Goal: Navigation & Orientation: Find specific page/section

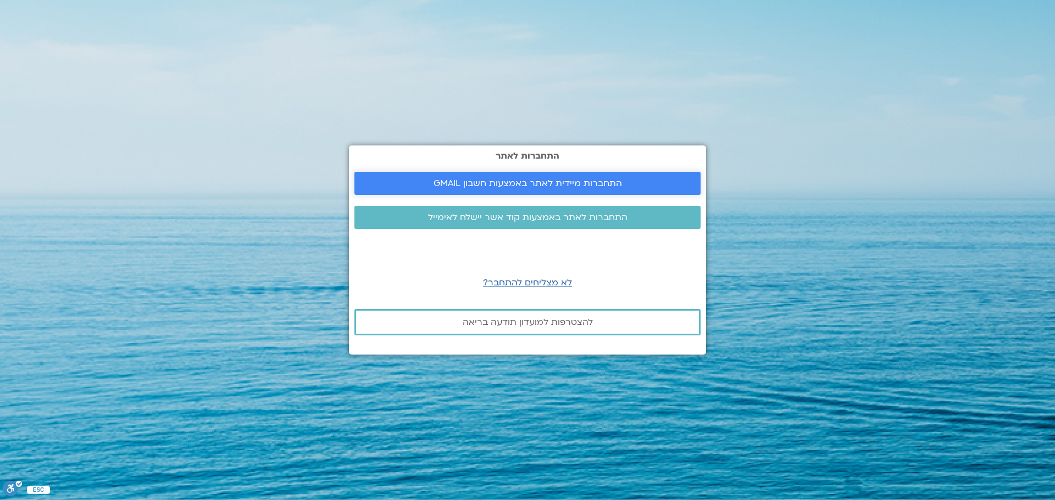
click at [533, 183] on span "התחברות מיידית לאתר באמצעות חשבון GMAIL" at bounding box center [527, 184] width 188 height 10
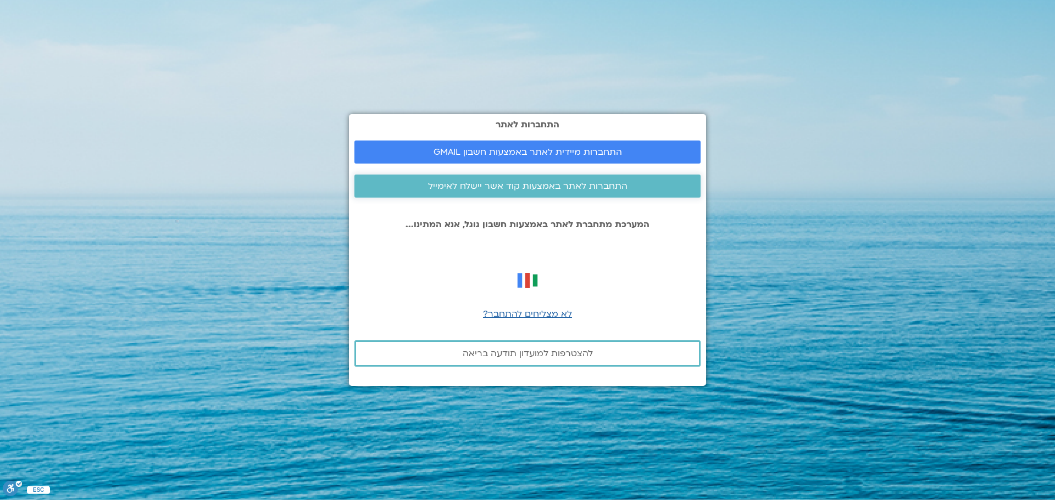
click at [478, 188] on span "התחברות לאתר באמצעות קוד אשר יישלח לאימייל" at bounding box center [527, 186] width 199 height 10
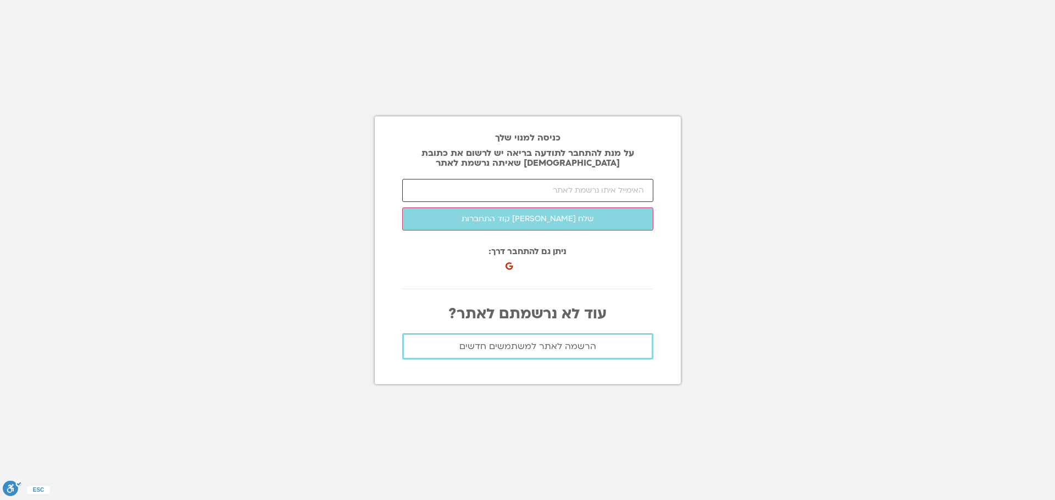
click at [478, 188] on input "email" at bounding box center [527, 190] width 251 height 23
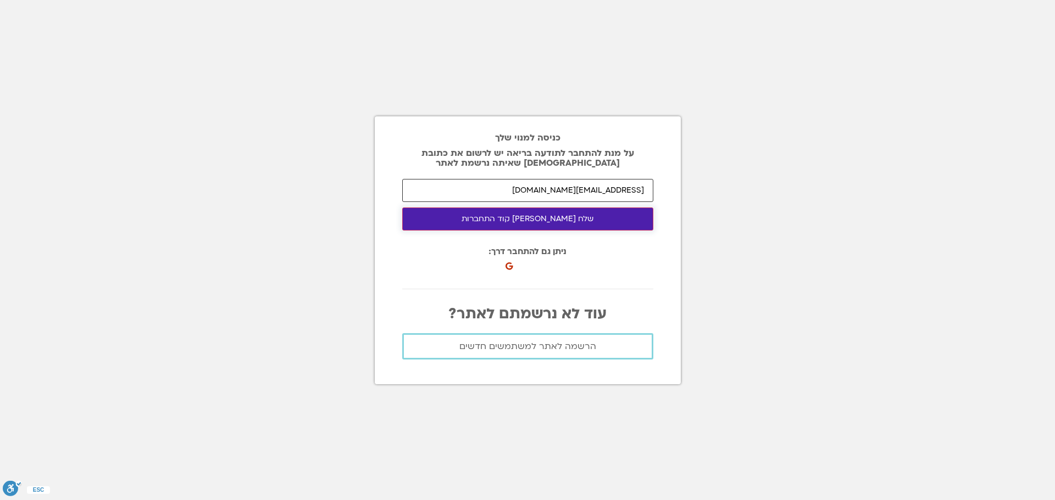
type input "br38@walla.com"
click at [517, 219] on button "שלח לי קוד התחברות" at bounding box center [527, 219] width 251 height 23
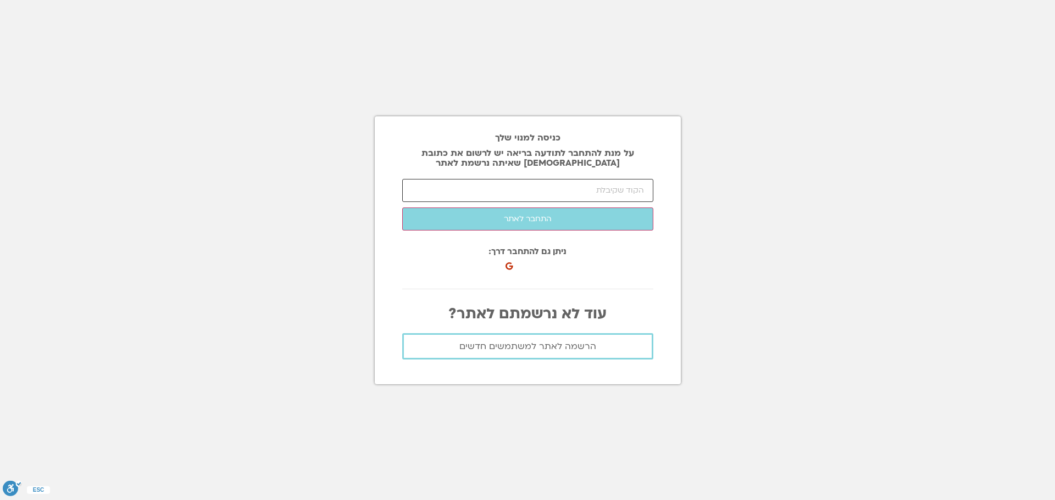
click at [473, 196] on input "number" at bounding box center [527, 190] width 251 height 23
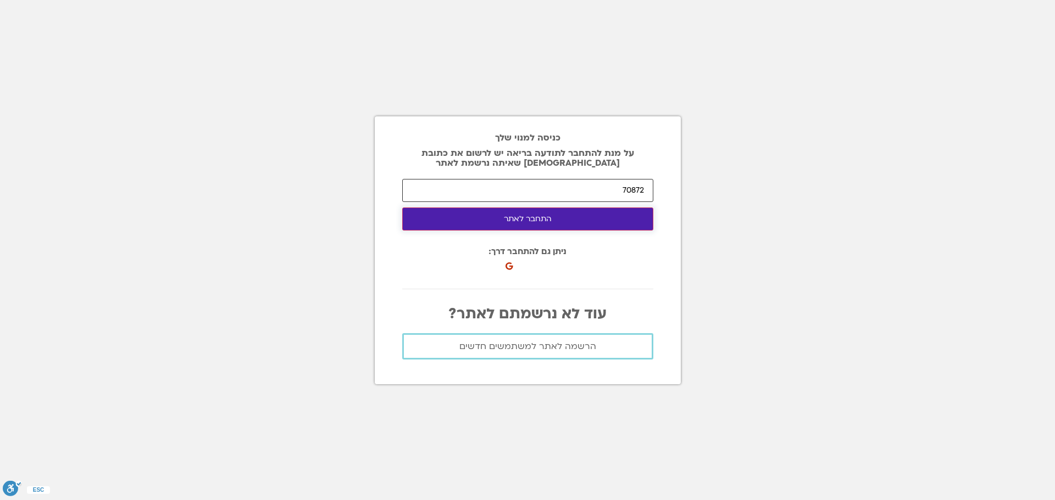
type input "70872"
click at [537, 223] on button "התחבר לאתר" at bounding box center [527, 219] width 251 height 23
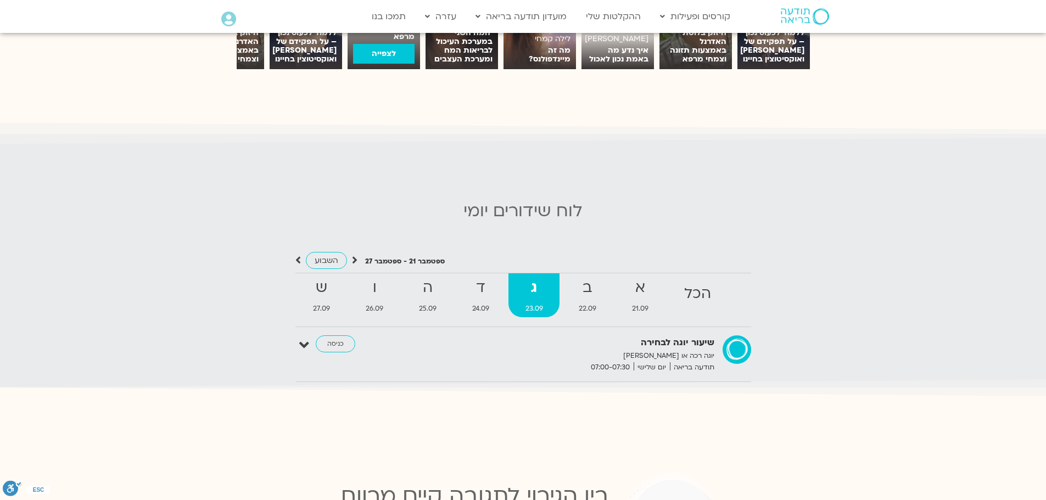
scroll to position [1044, 0]
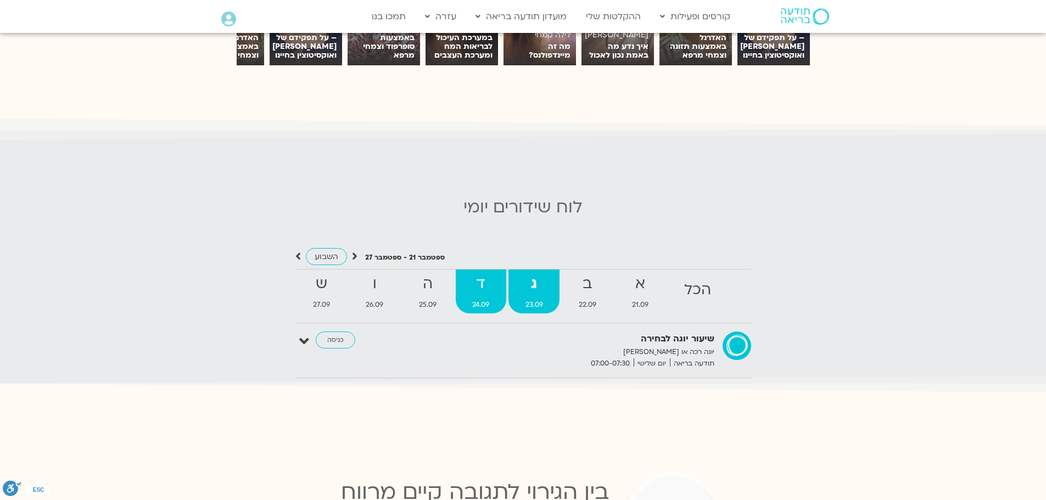
click at [475, 287] on strong "ד" at bounding box center [481, 284] width 51 height 25
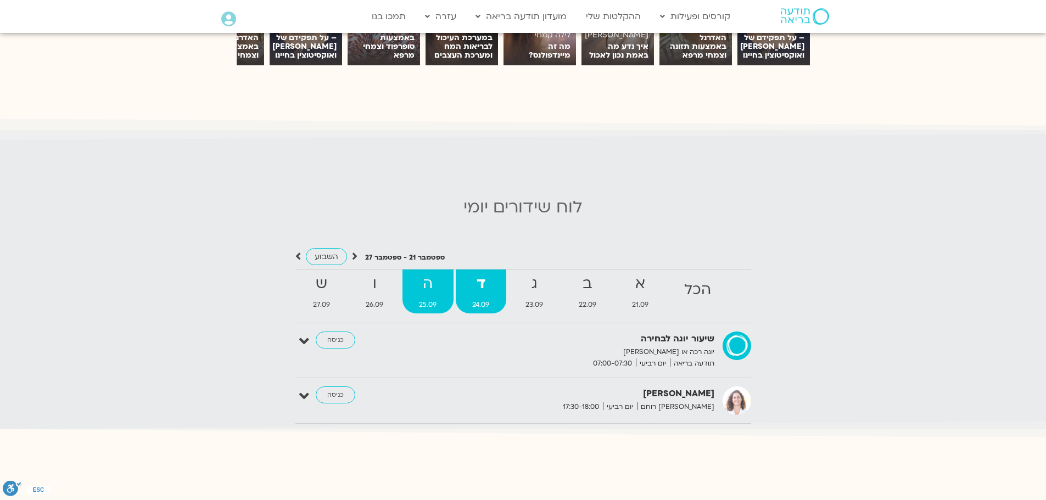
click at [432, 287] on strong "ה" at bounding box center [428, 284] width 51 height 25
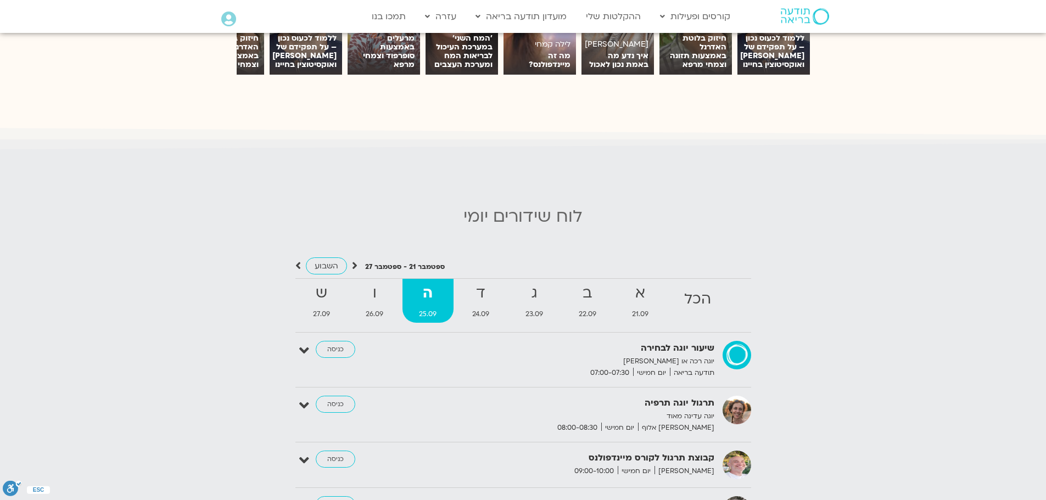
scroll to position [989, 0]
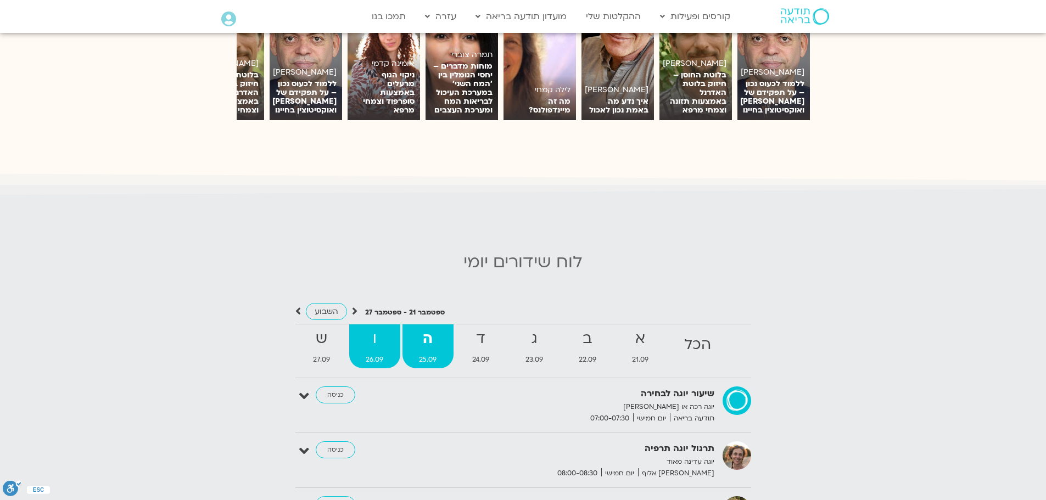
click at [378, 337] on strong "ו" at bounding box center [374, 339] width 51 height 25
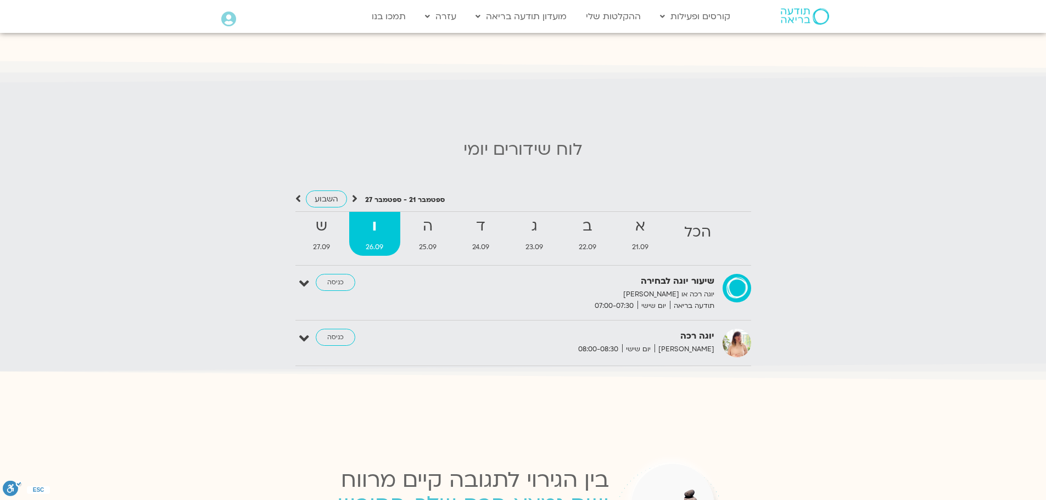
scroll to position [1044, 0]
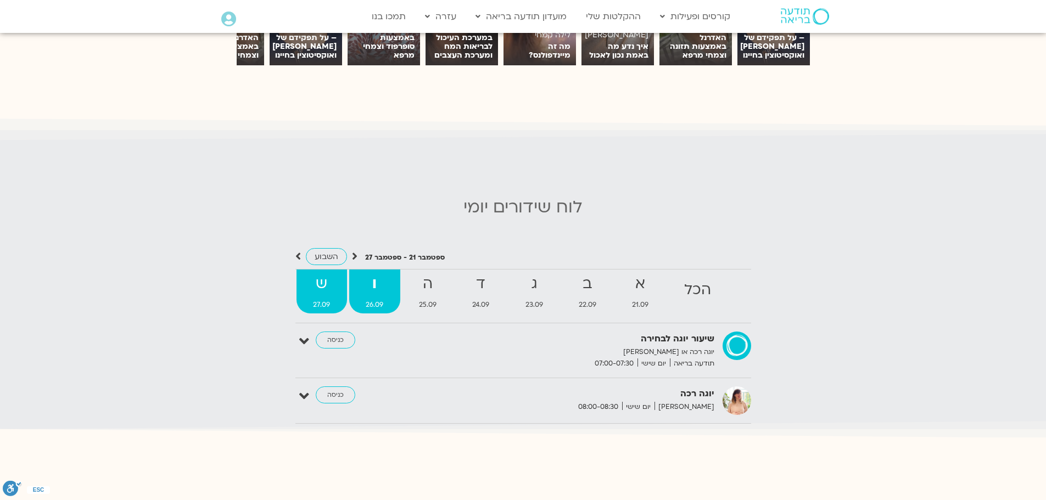
click at [316, 272] on strong "ש" at bounding box center [322, 284] width 51 height 25
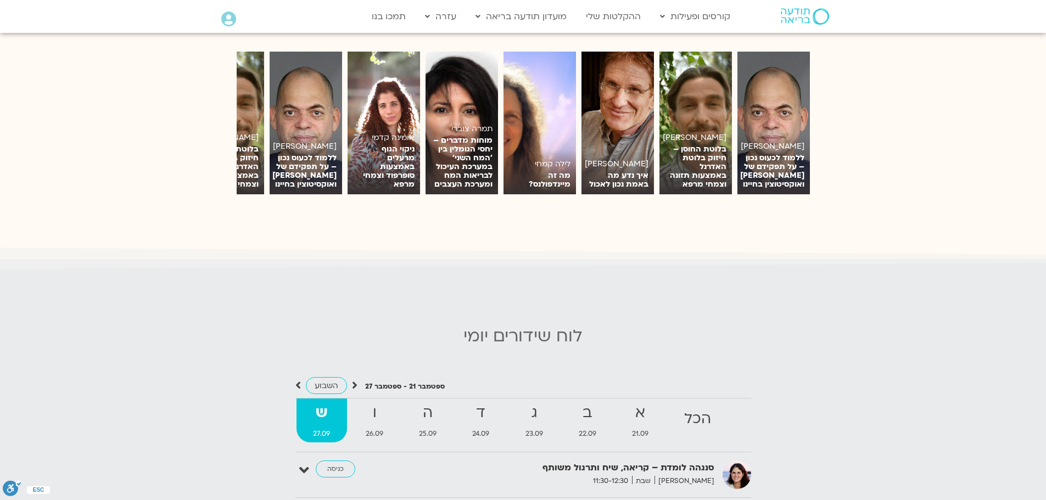
scroll to position [824, 0]
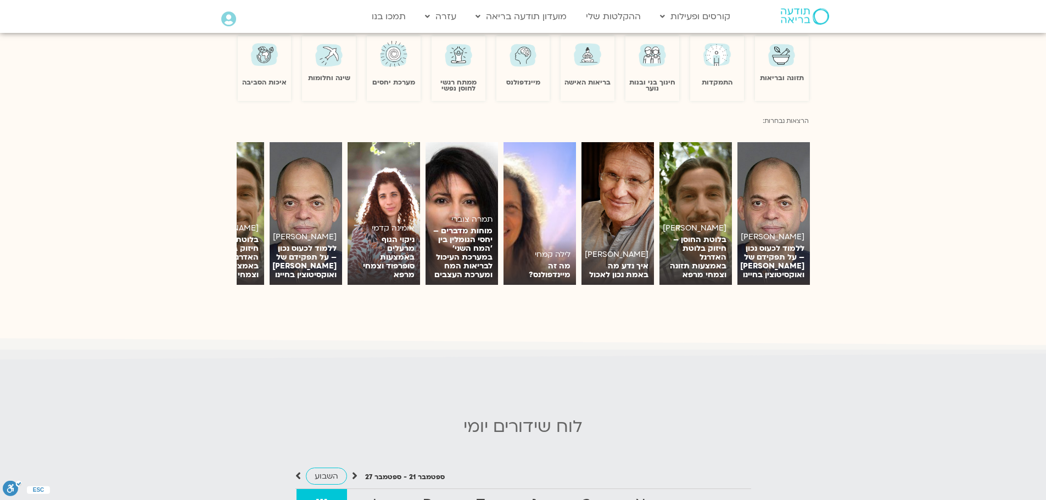
click at [226, 220] on div "אומינה קדמי ניקוי הגוף מרעלים באמצעות סופרפוד וצמחי מרפא לצפייה תמיר אשמן ללמוד…" at bounding box center [523, 213] width 601 height 143
click at [624, 200] on img at bounding box center [618, 213] width 73 height 143
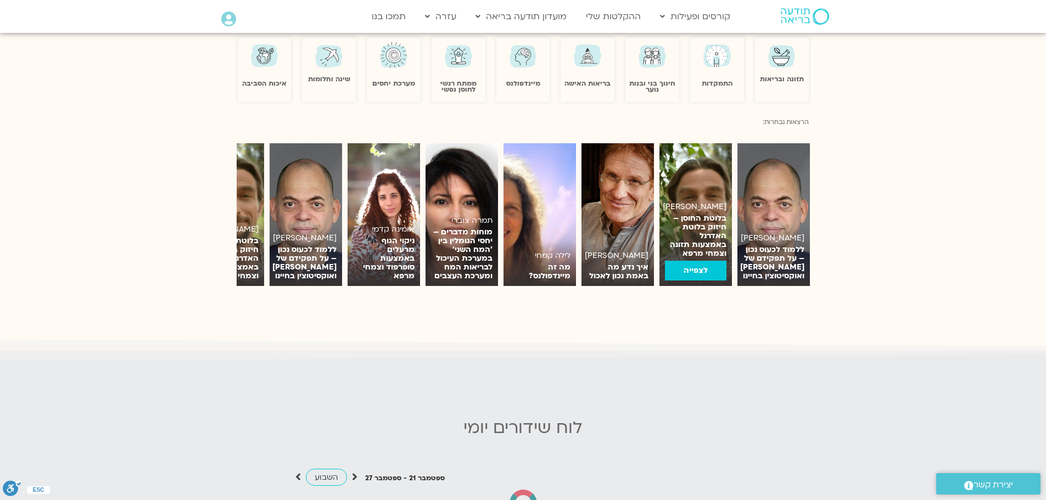
click at [710, 218] on p "בלוטת החוסן – חיזוק בלוטת האדרנל באמצעות תזונה וצמחי מרפא" at bounding box center [696, 236] width 62 height 44
click at [689, 263] on link "לצפייה" at bounding box center [696, 271] width 62 height 20
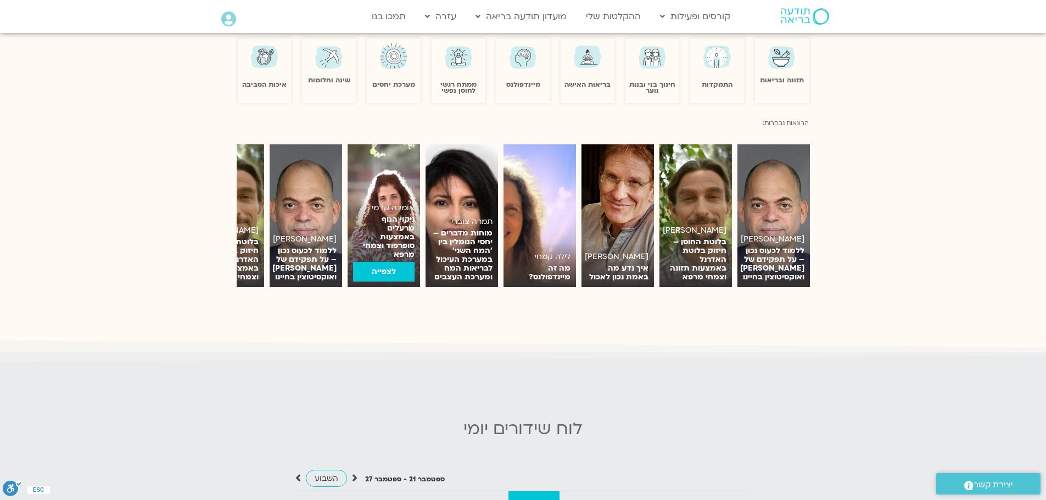
click at [382, 262] on link "לצפייה" at bounding box center [384, 272] width 62 height 20
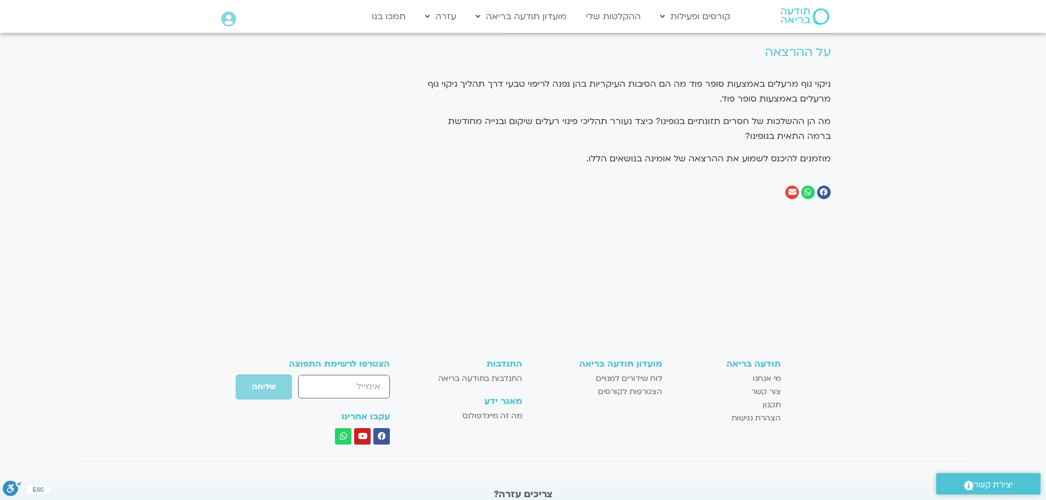
scroll to position [330, 0]
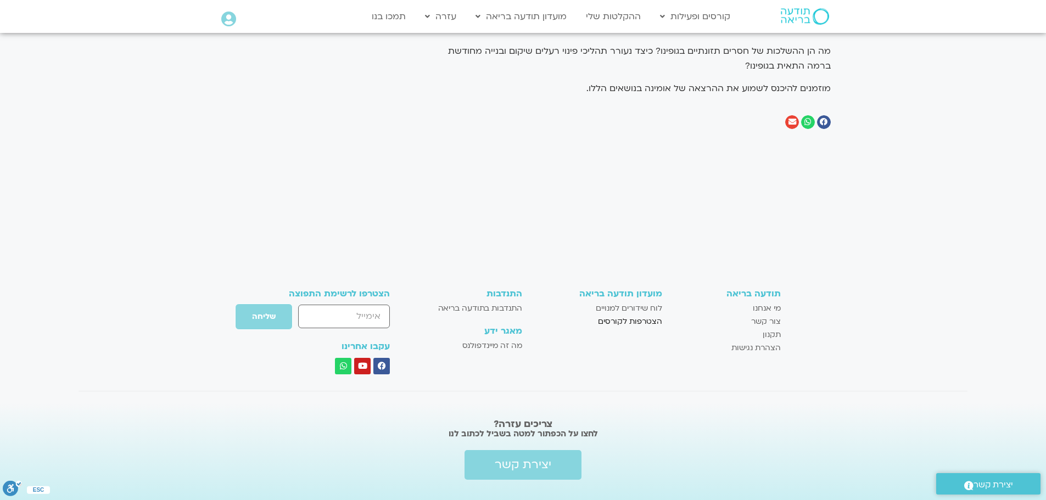
click at [621, 321] on span "הצטרפות לקורסים" at bounding box center [630, 321] width 64 height 13
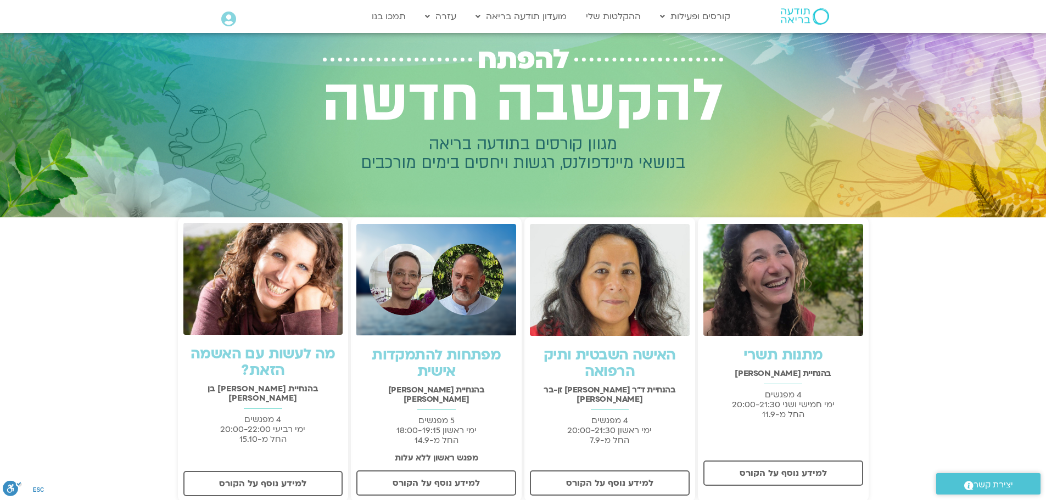
scroll to position [55, 0]
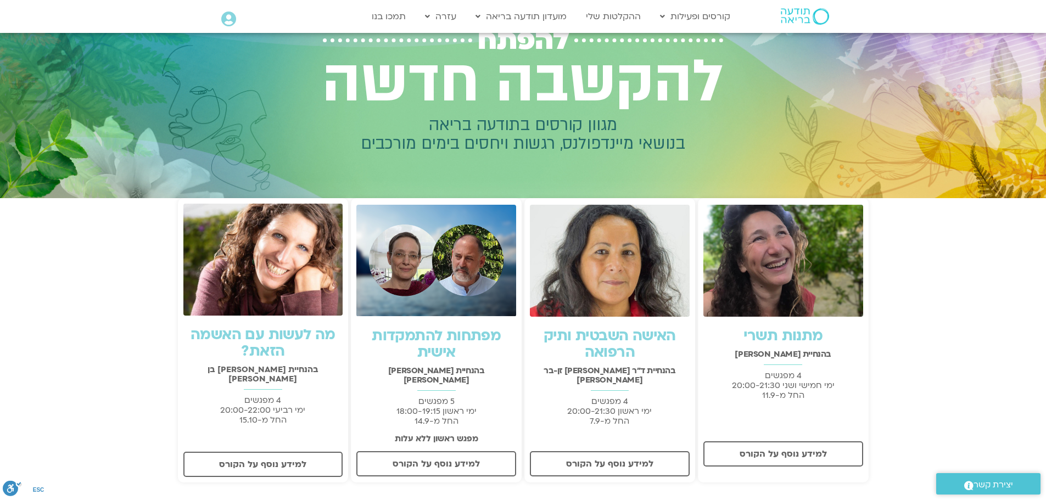
click at [288, 331] on link "מה לעשות עם האשמה הזאת?" at bounding box center [263, 343] width 145 height 36
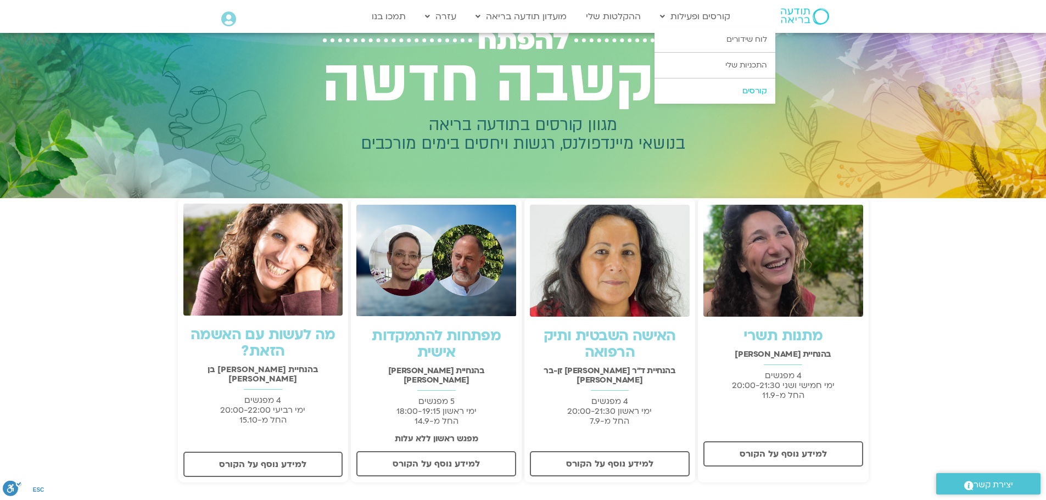
click at [709, 92] on link "קורסים" at bounding box center [715, 91] width 121 height 25
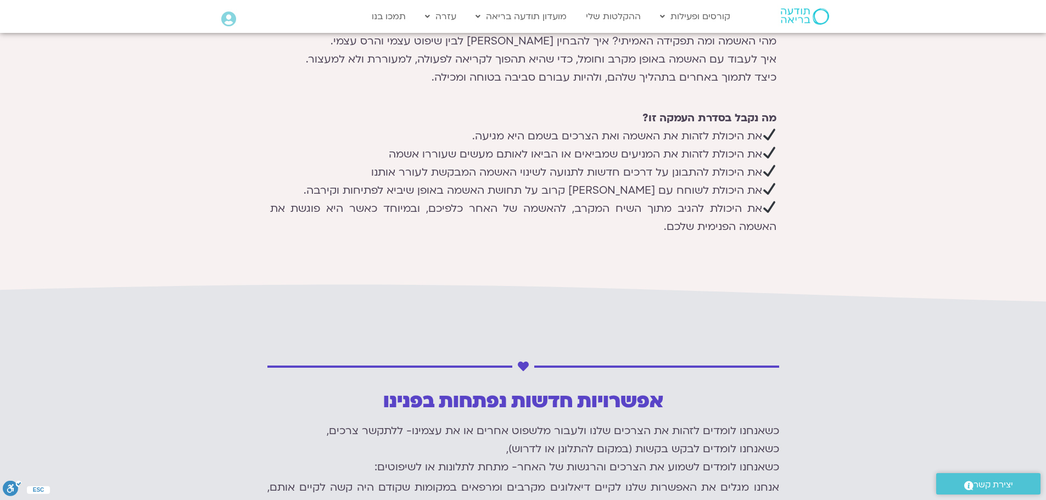
scroll to position [604, 0]
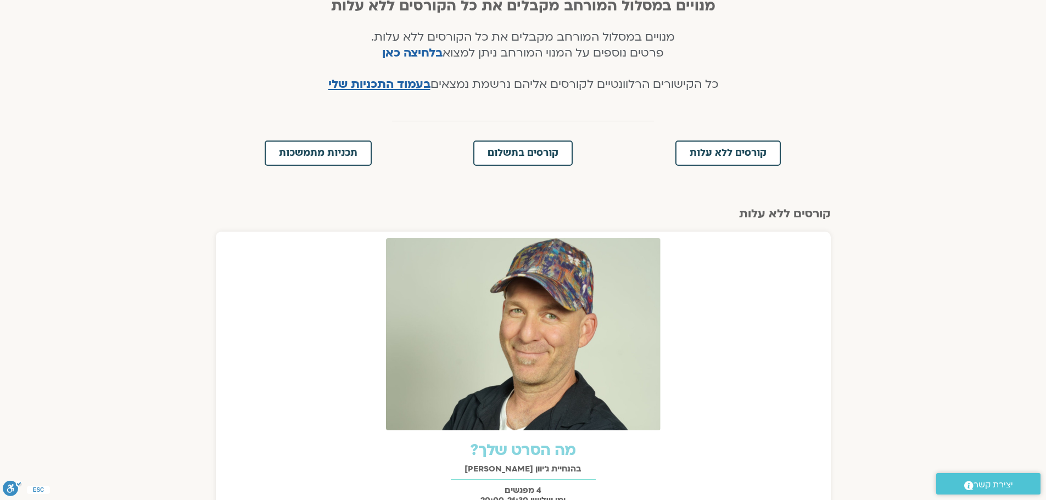
scroll to position [165, 0]
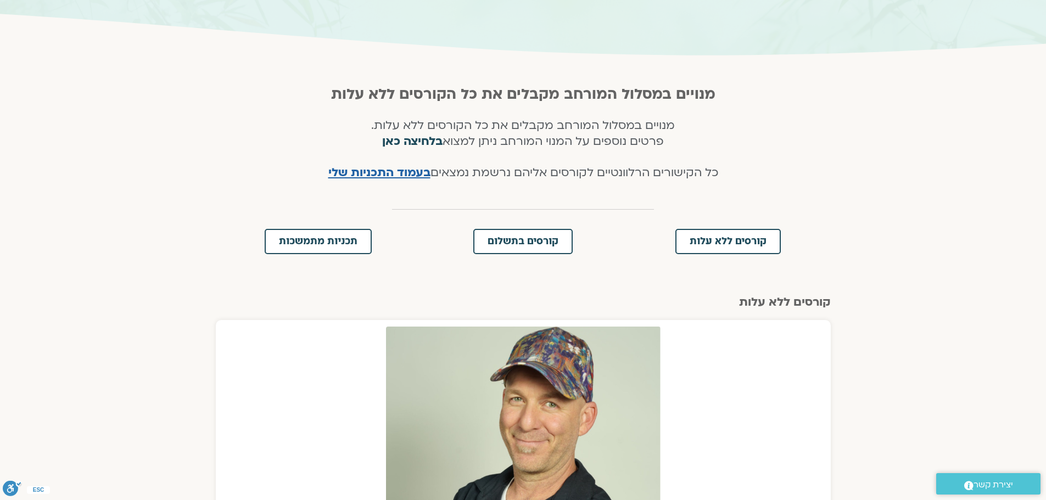
click at [400, 141] on link "בלחיצה כאן" at bounding box center [412, 141] width 60 height 16
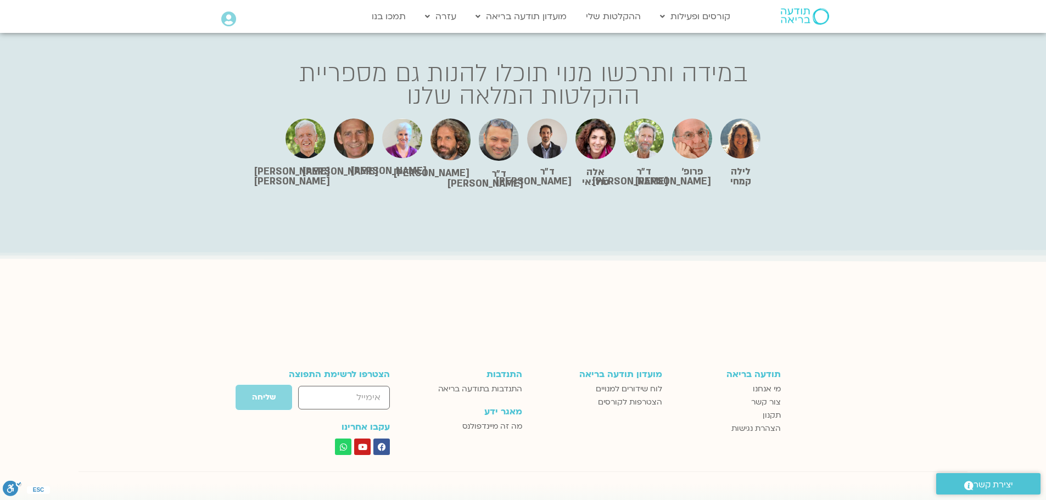
scroll to position [2297, 0]
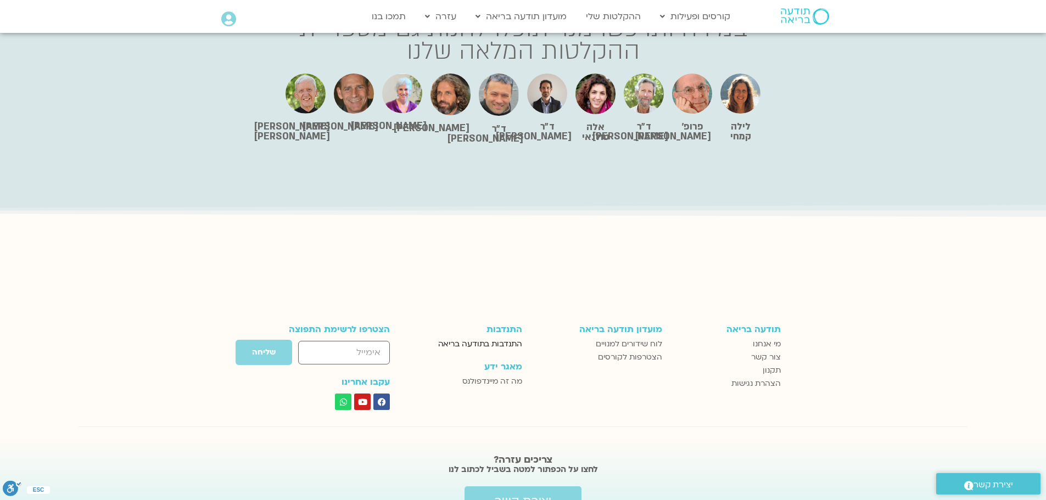
click at [489, 338] on span "התנדבות בתודעה בריאה" at bounding box center [480, 344] width 84 height 13
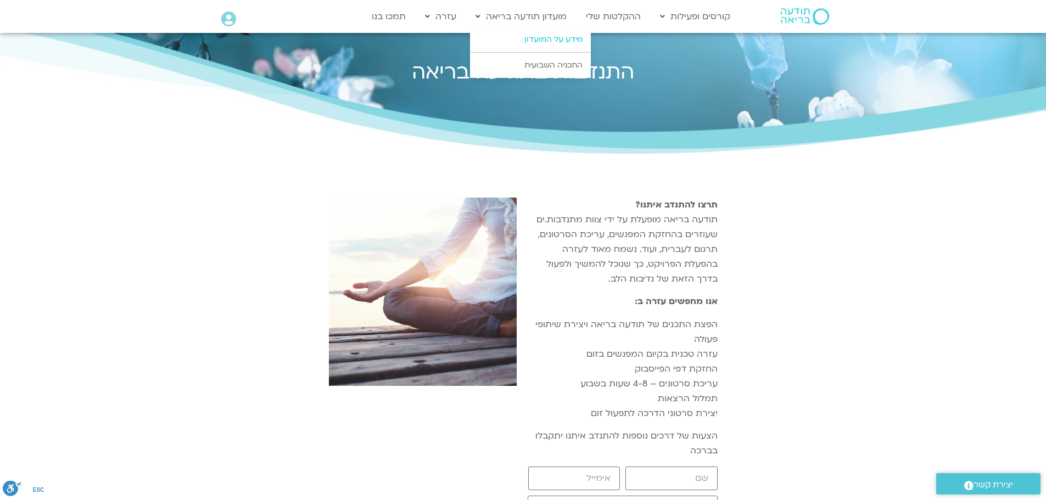
click at [532, 37] on link "מידע על המועדון" at bounding box center [530, 39] width 121 height 25
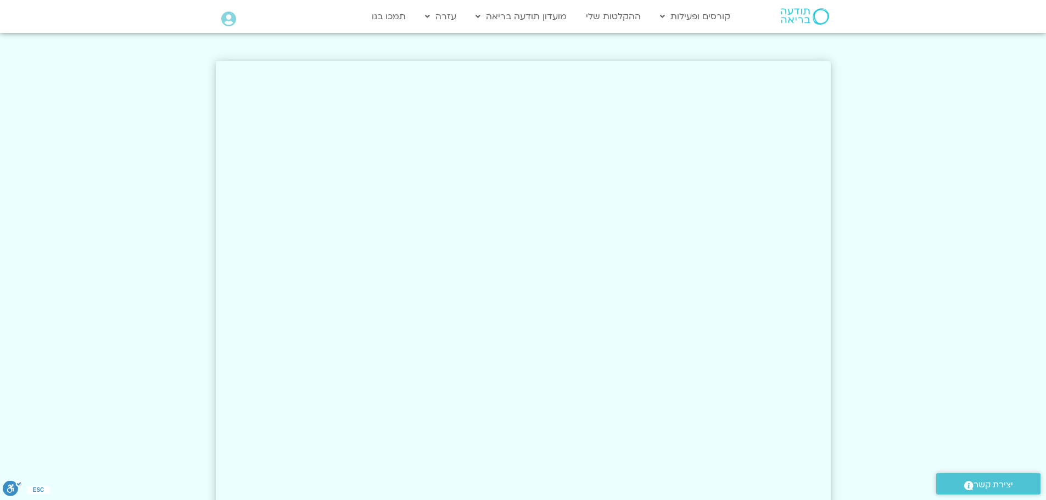
scroll to position [1839, 0]
